Goal: Task Accomplishment & Management: Manage account settings

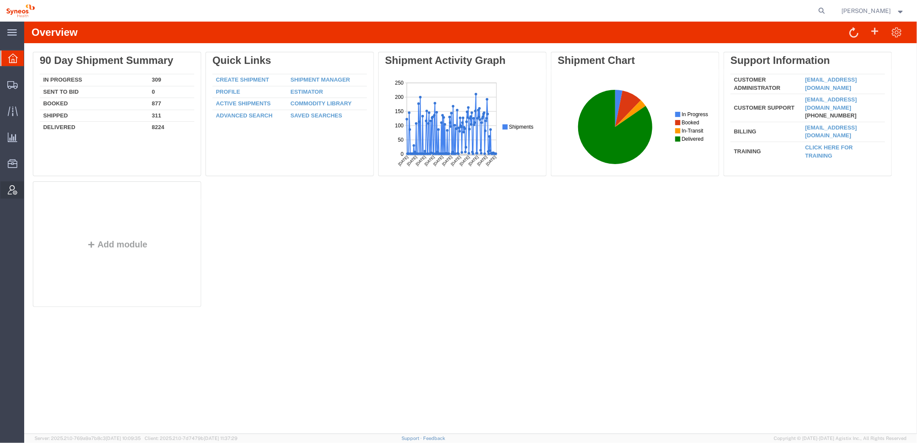
click at [13, 188] on icon at bounding box center [12, 189] width 9 height 9
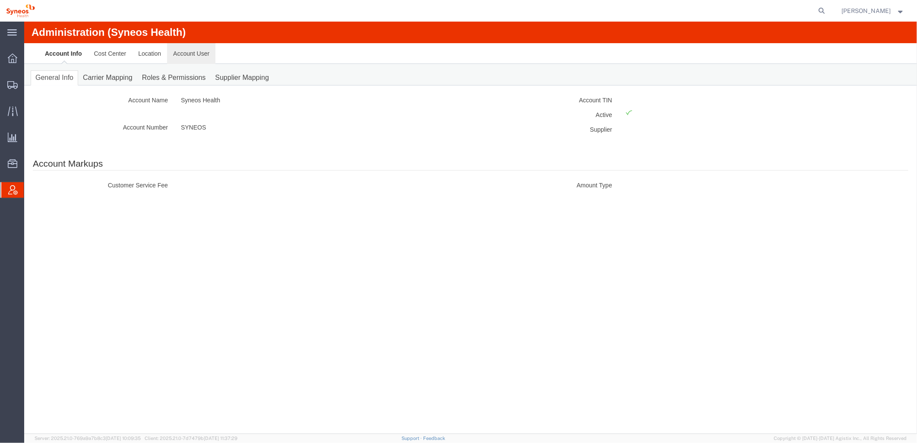
click at [188, 51] on link "Account User" at bounding box center [191, 53] width 48 height 21
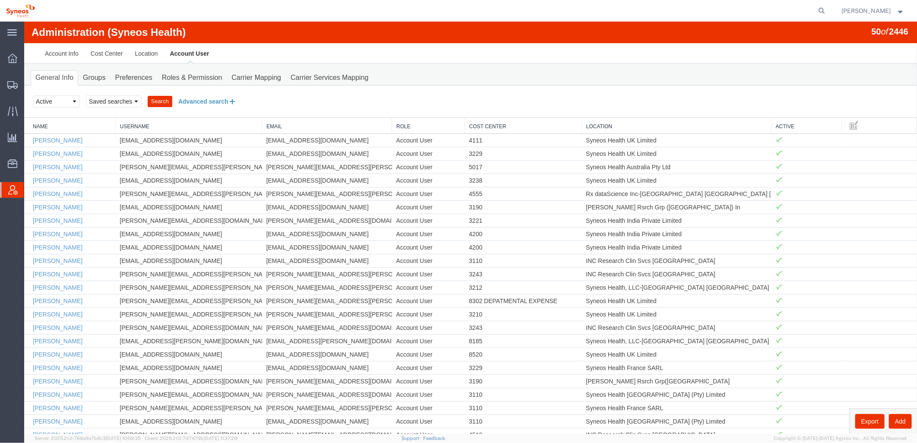
click at [219, 101] on button "Advanced search" at bounding box center [207, 101] width 70 height 15
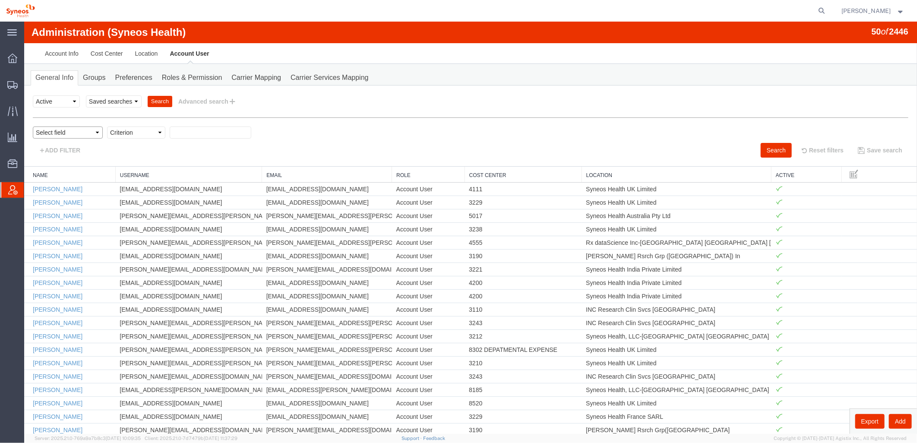
click at [53, 132] on select "Select field Cost Center Email Location Name Role Username" at bounding box center [67, 132] width 70 height 12
select select "locationName"
click at [32, 126] on select "Select field Cost Center Email Location Name Role Username" at bounding box center [67, 132] width 70 height 12
click at [156, 132] on select "Criterion contains does not contain is is blank is not blank starts with" at bounding box center [136, 132] width 58 height 12
select select "contains"
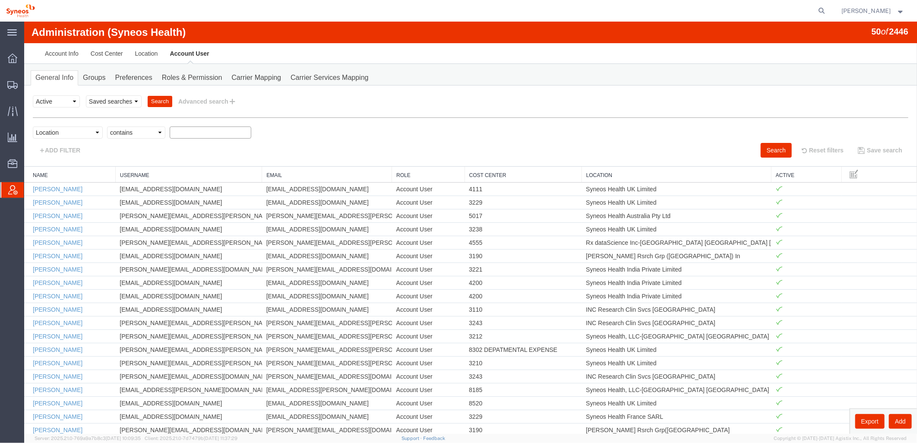
click at [107, 126] on select "Criterion contains does not contain is is blank is not blank starts with" at bounding box center [136, 132] width 58 height 12
click at [178, 134] on input "text" at bounding box center [210, 132] width 82 height 12
type input "zdnu"
click at [766, 147] on button "Search" at bounding box center [775, 149] width 31 height 15
